Goal: Find specific page/section: Locate a particular part of the current website

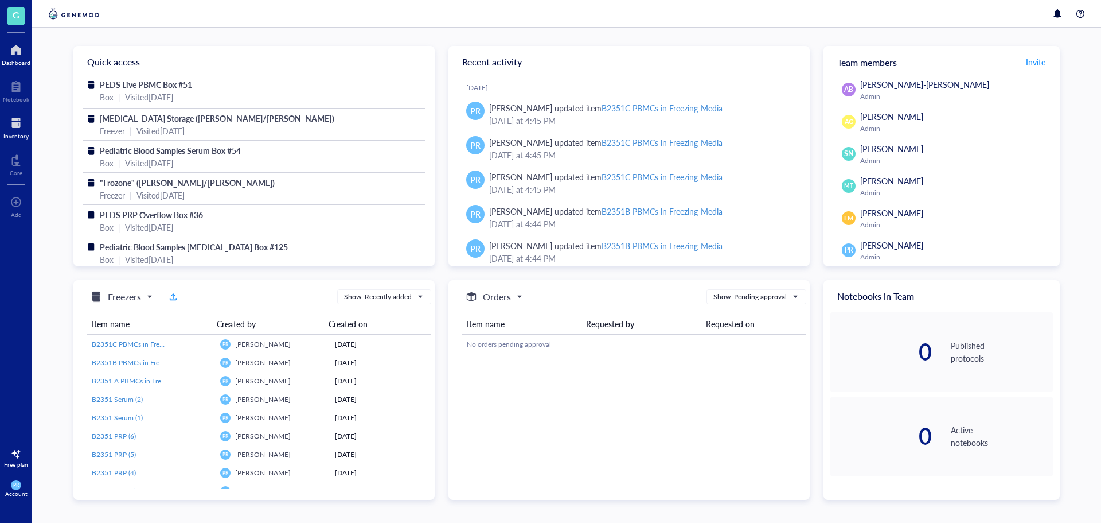
click at [21, 120] on div at bounding box center [15, 123] width 25 height 18
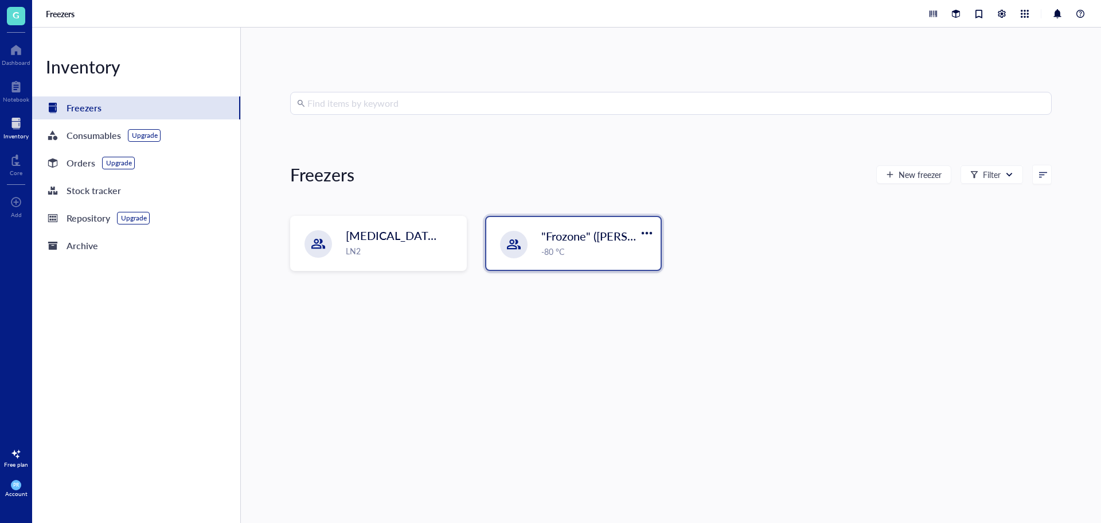
click at [549, 232] on span ""Frozone" ([PERSON_NAME]/[PERSON_NAME])" at bounding box center [664, 236] width 247 height 16
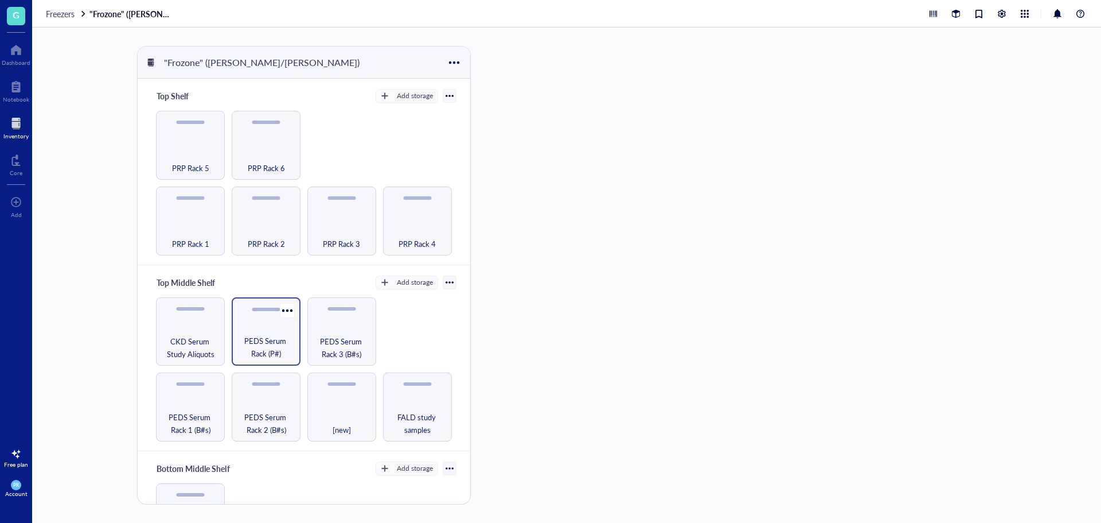
click at [275, 340] on span "PEDS Serum Rack (P#)" at bounding box center [265, 346] width 57 height 25
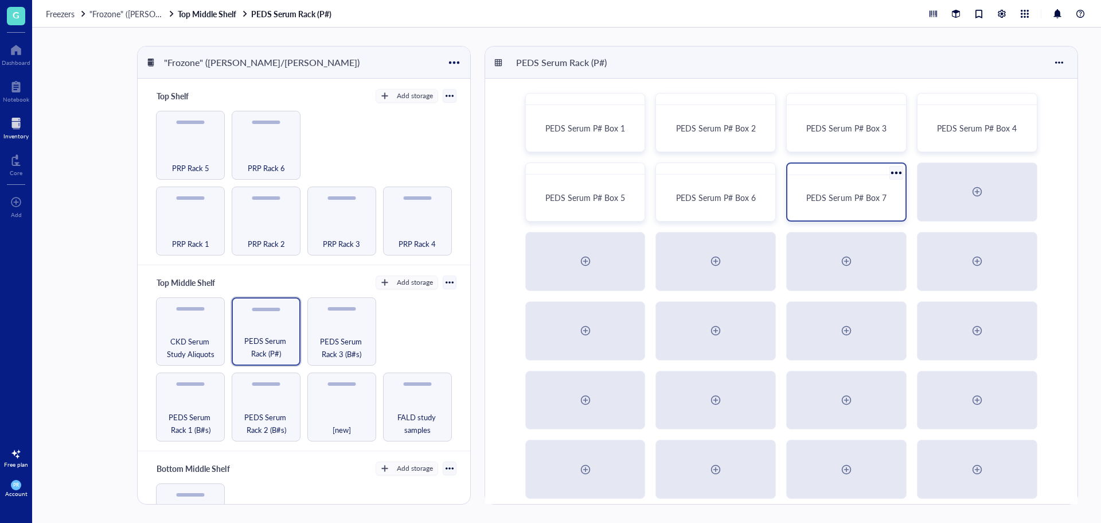
click at [810, 189] on div "PEDS Serum P# Box 7" at bounding box center [846, 198] width 109 height 36
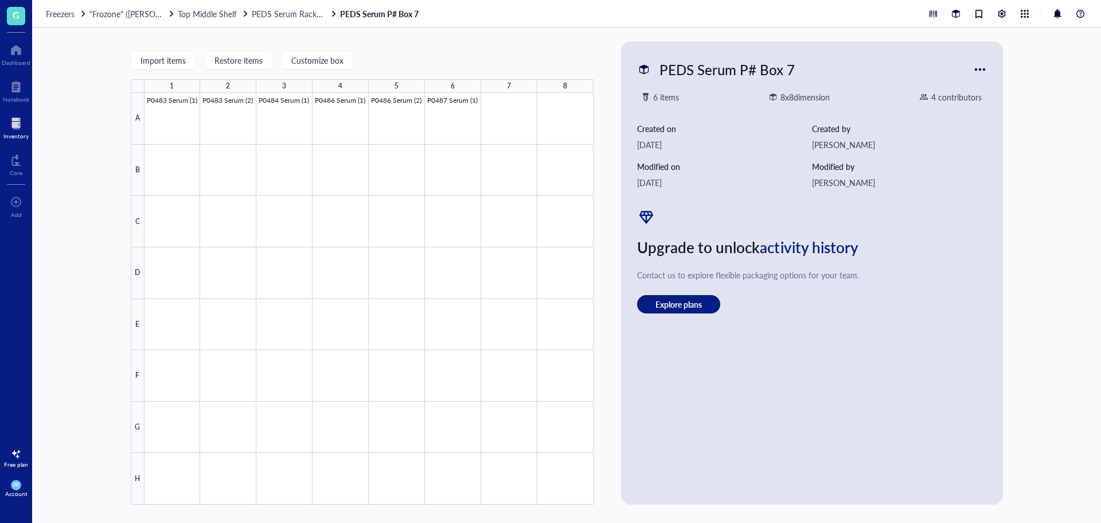
click at [15, 130] on div at bounding box center [15, 123] width 25 height 18
